Goal: Navigation & Orientation: Find specific page/section

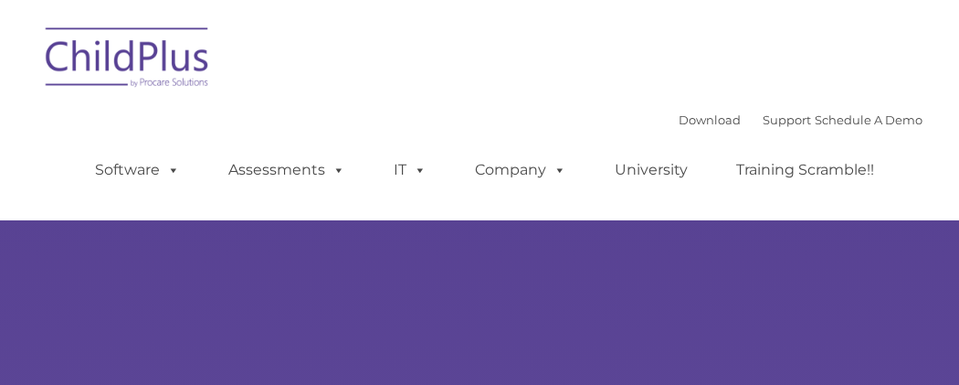
type input ""
select select "MEDIUM"
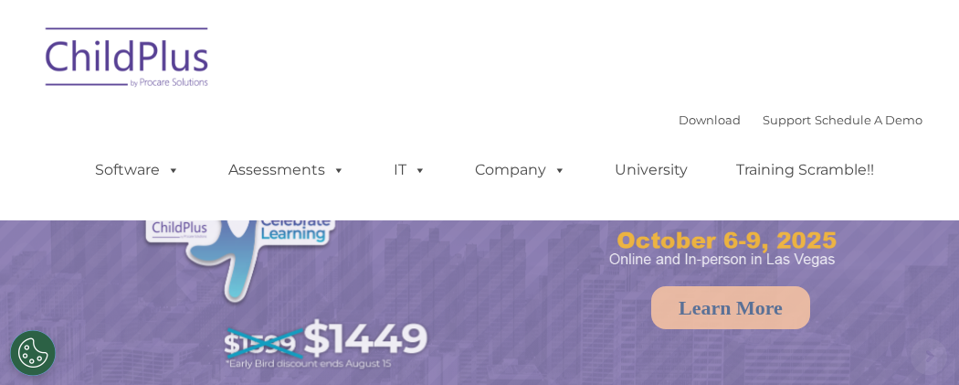
select select "MEDIUM"
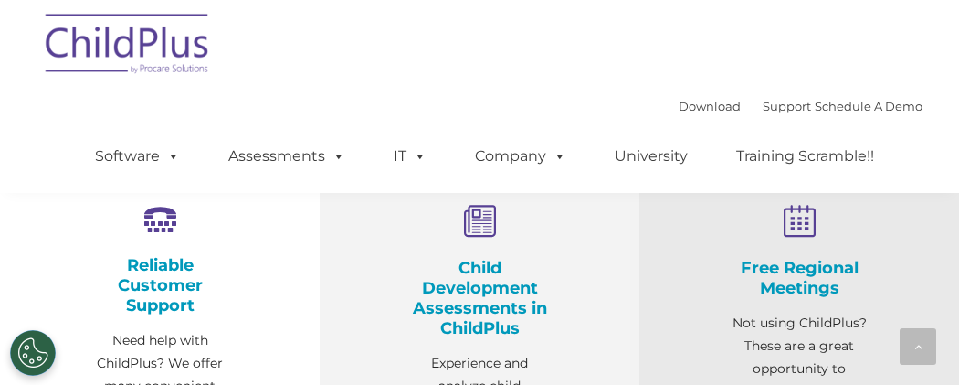
scroll to position [622, 0]
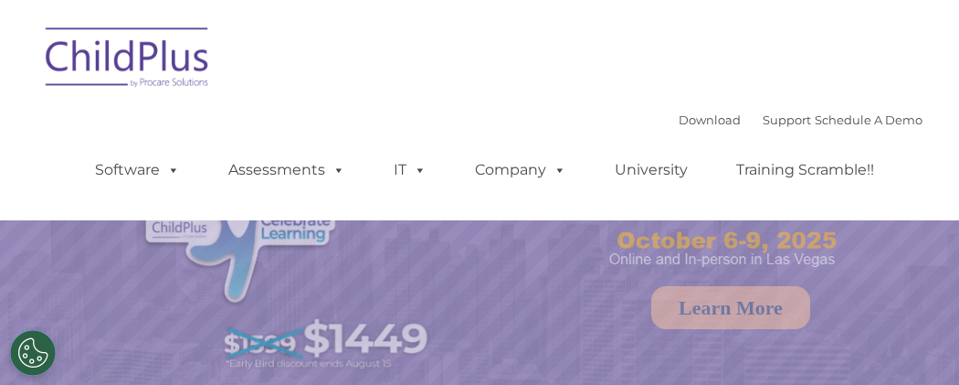
select select "MEDIUM"
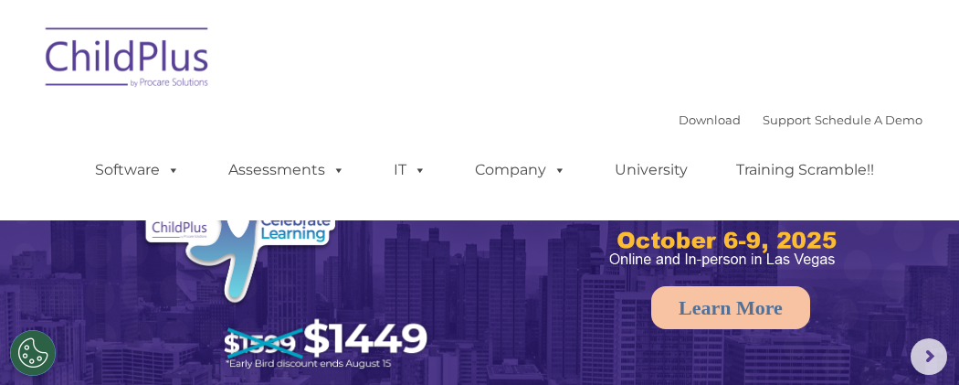
click at [958, 61] on nav "Download Support | Schedule A Demo  MENU MENU Software ChildPlus: The original…" at bounding box center [479, 110] width 959 height 220
